Goal: Communication & Community: Answer question/provide support

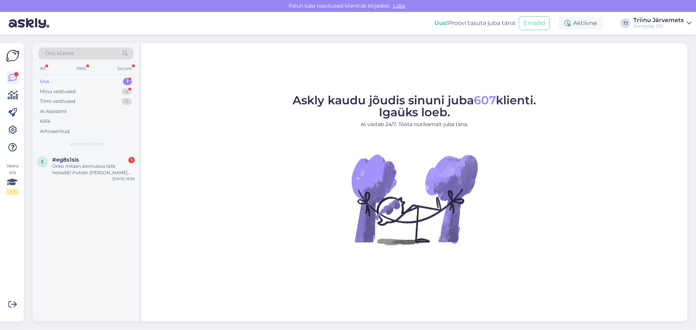
click at [59, 84] on div "Uus 1" at bounding box center [85, 81] width 95 height 10
click at [66, 95] on div "Minu vestlused 4" at bounding box center [85, 92] width 95 height 10
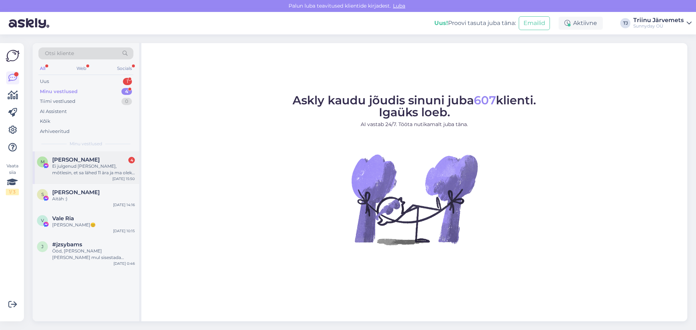
drag, startPoint x: 99, startPoint y: 159, endPoint x: 103, endPoint y: 163, distance: 5.9
click at [98, 160] on div "[PERSON_NAME] 4" at bounding box center [93, 160] width 83 height 7
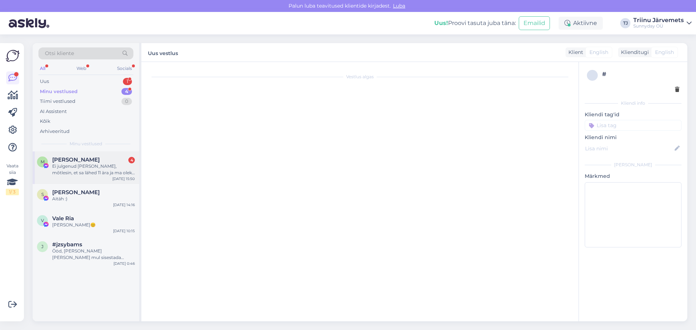
scroll to position [3312, 0]
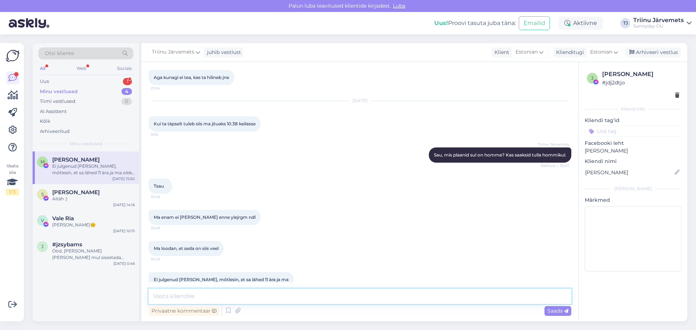
click at [252, 290] on textarea at bounding box center [360, 296] width 422 height 15
click at [248, 296] on textarea at bounding box center [360, 296] width 422 height 15
type textarea "mis sul on vaja, ma võin panna kõrvale :) ma o"
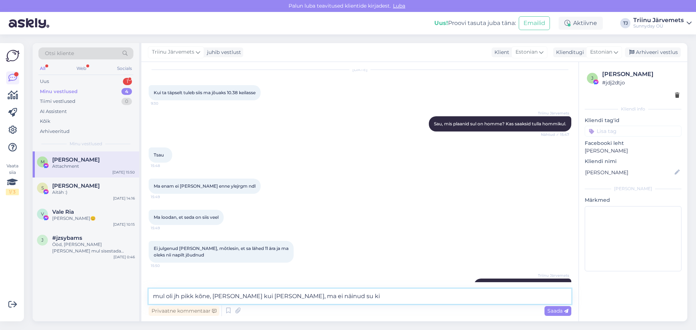
scroll to position [3389, 0]
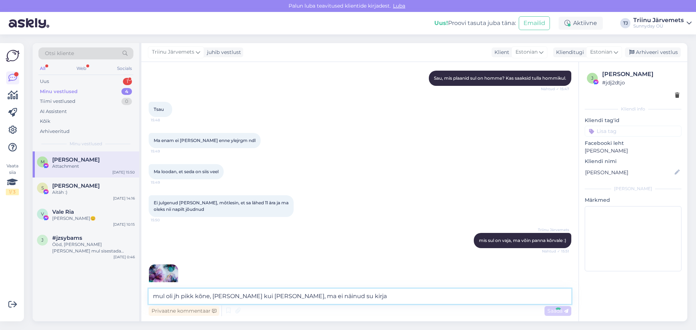
type textarea "mul oli jh pikk kõne, [PERSON_NAME] kui [PERSON_NAME], ma ei näinud su kirja p"
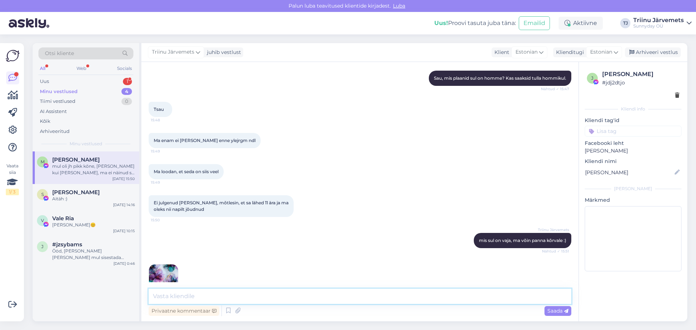
scroll to position [3427, 0]
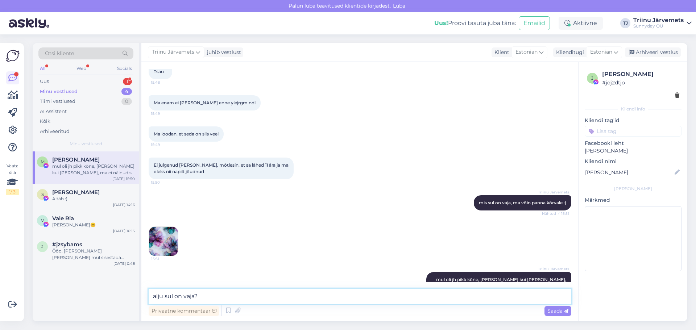
click at [152, 295] on textarea "alju sul on vaja?" at bounding box center [360, 296] width 422 height 15
type textarea "palju sul on vaja?"
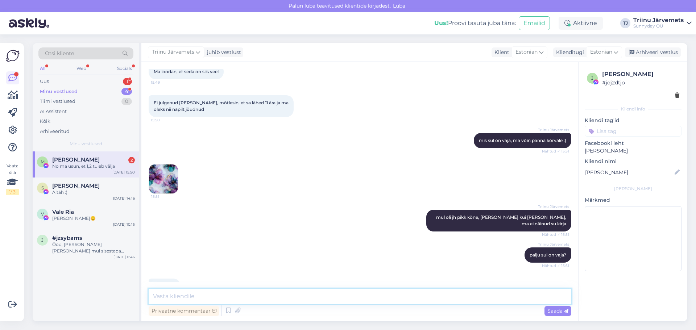
scroll to position [3520, 0]
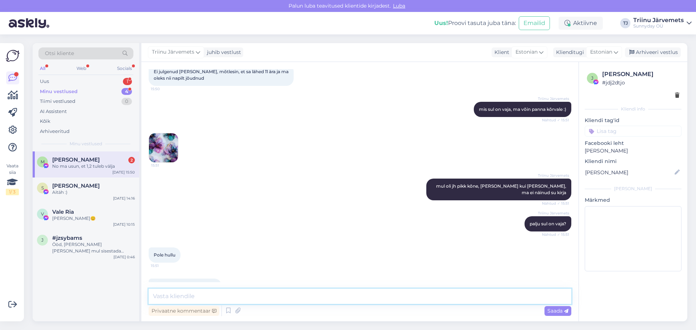
click at [223, 301] on textarea at bounding box center [360, 296] width 422 height 15
type textarea "teen arve [PERSON_NAME] kõrvale"
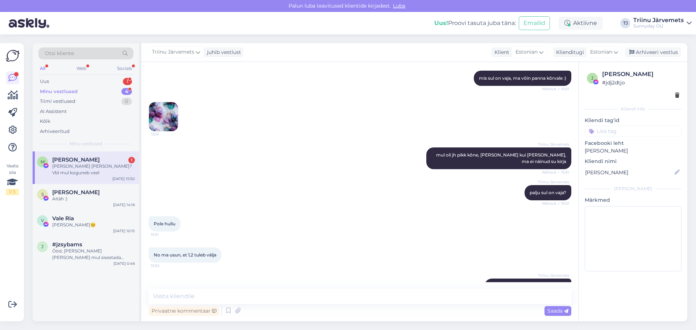
scroll to position [3582, 0]
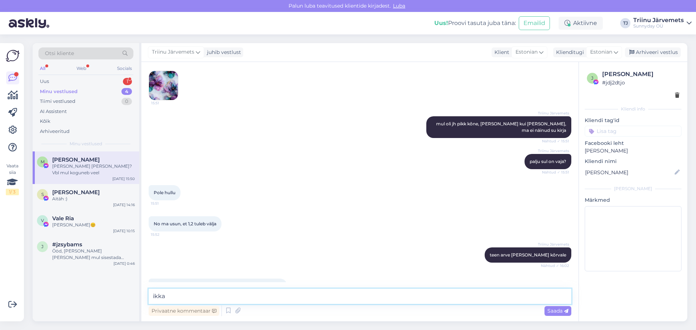
type textarea "ikka"
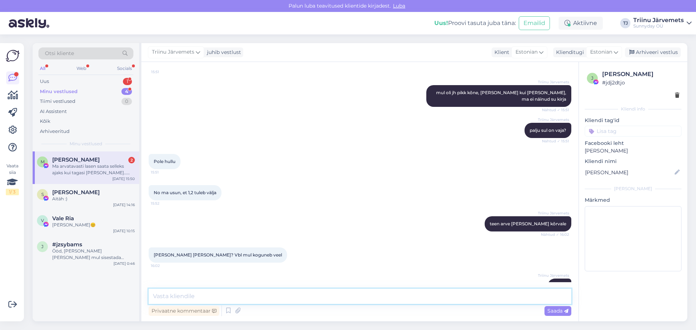
scroll to position [3697, 0]
